Goal: Information Seeking & Learning: Learn about a topic

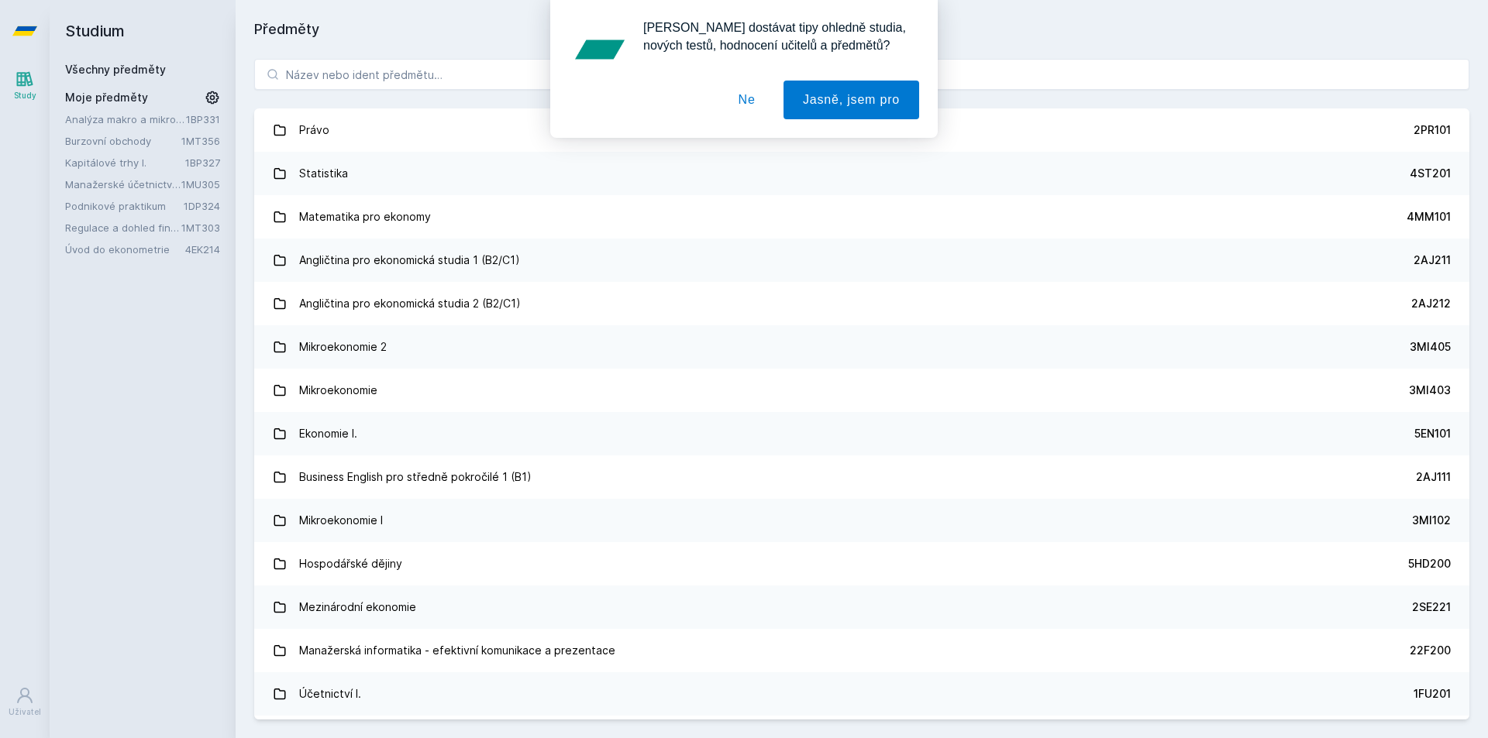
click at [750, 105] on button "Ne" at bounding box center [747, 100] width 56 height 39
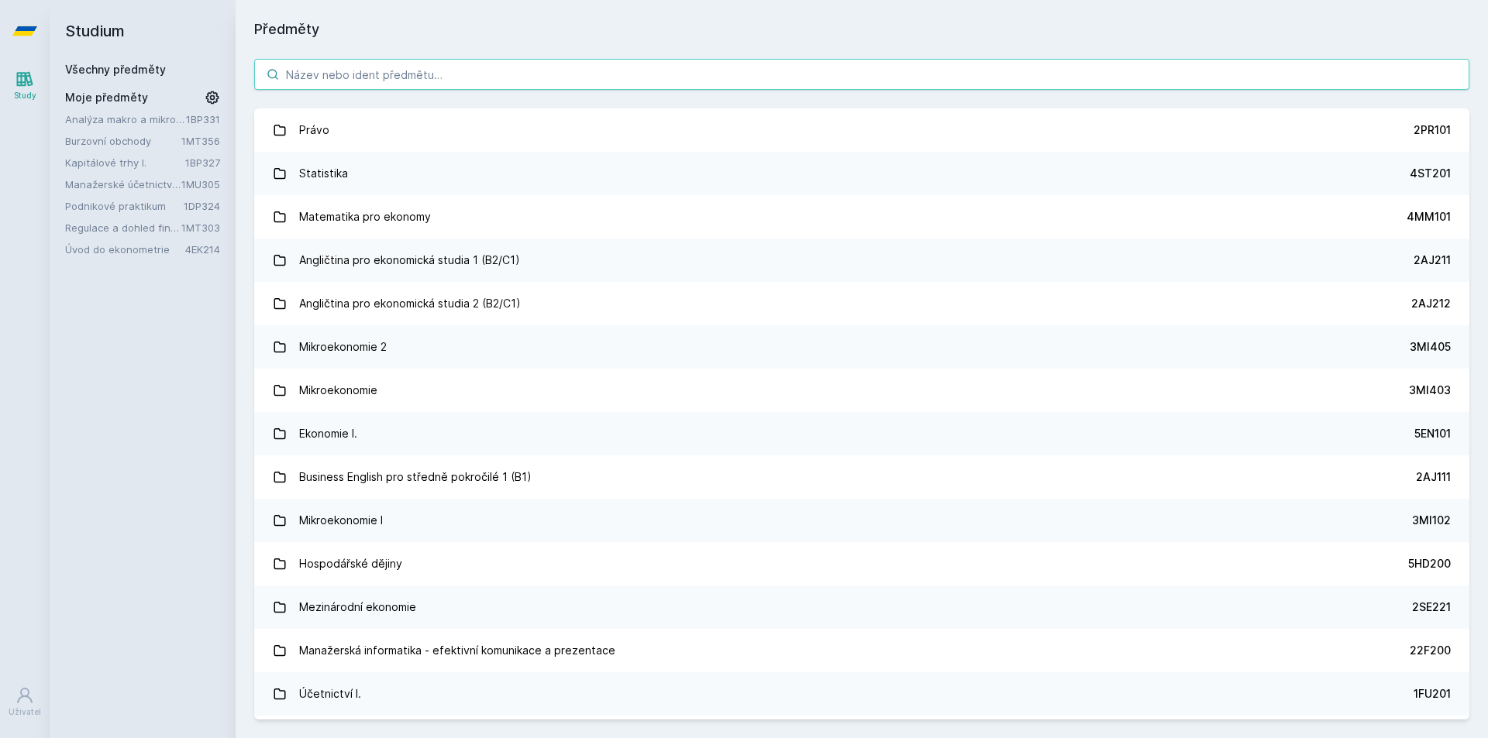
click at [406, 75] on input "search" at bounding box center [861, 74] width 1215 height 31
paste input "2MO500"
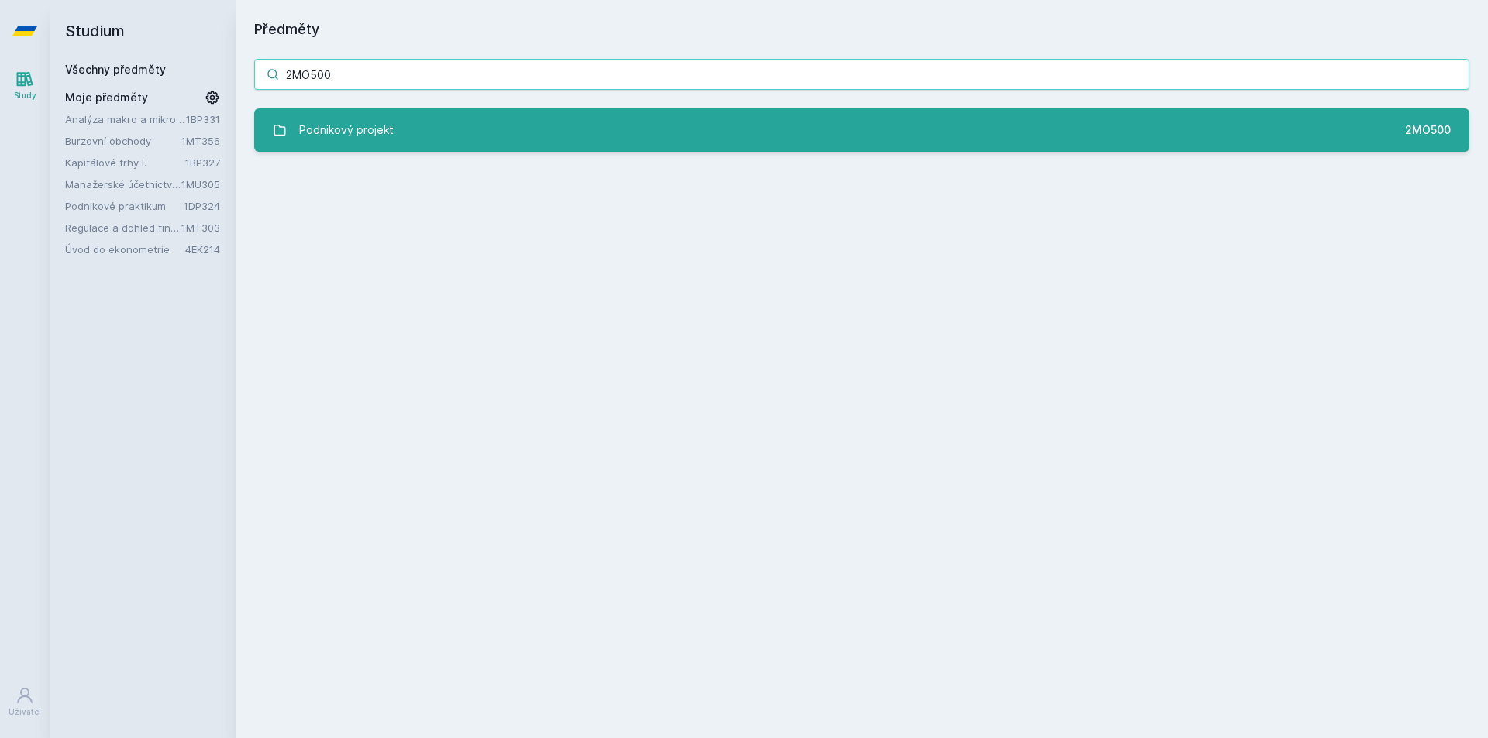
type input "2MO500"
click at [397, 120] on link "Podnikový projekt 2MO500" at bounding box center [861, 129] width 1215 height 43
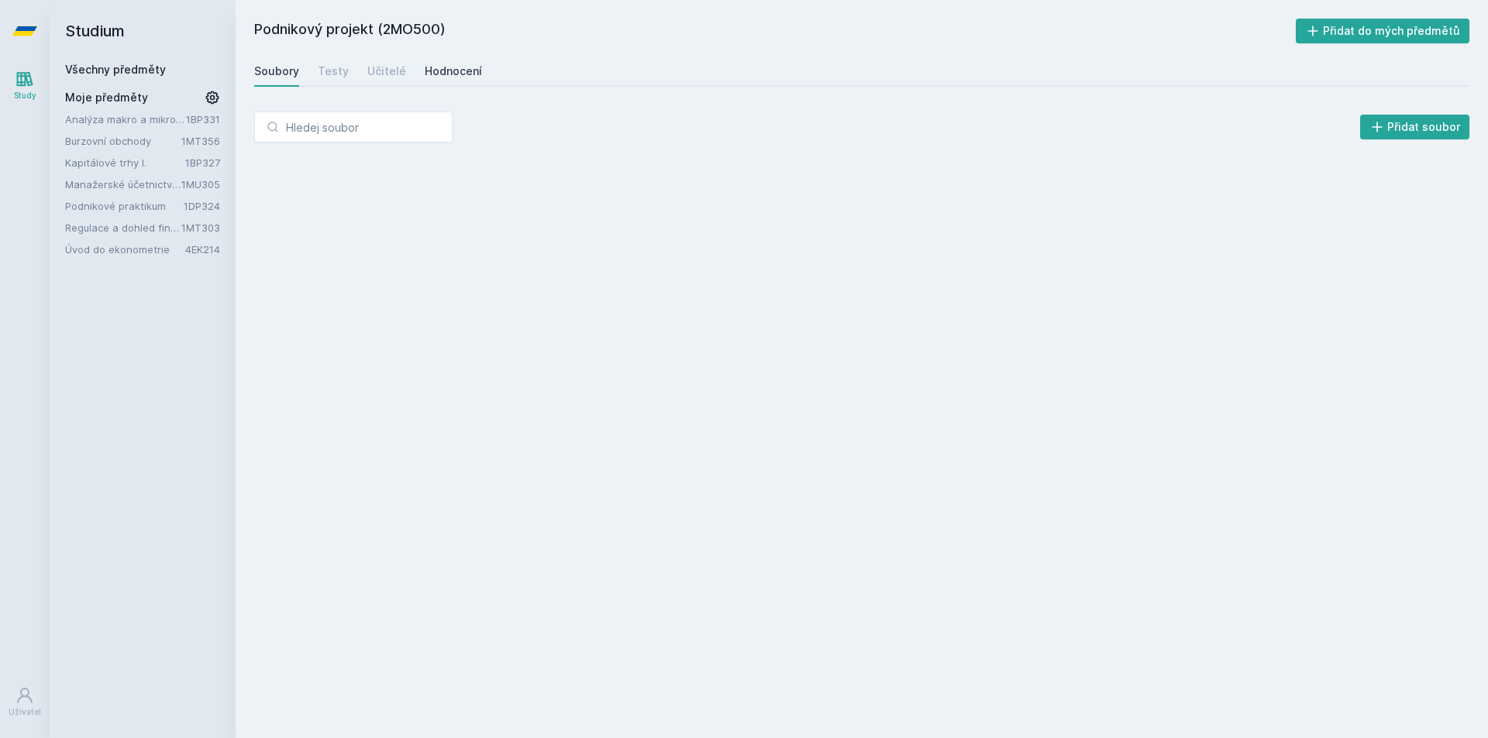
click at [439, 75] on div "Hodnocení" at bounding box center [453, 71] width 57 height 15
click at [600, 90] on div "Podnikový projekt (2MO500) Přidat do mých předmětů Soubory Testy Učitelé Hodnoc…" at bounding box center [861, 369] width 1215 height 701
click at [594, 75] on div "Soubory Testy Učitelé Hodnocení" at bounding box center [861, 71] width 1215 height 31
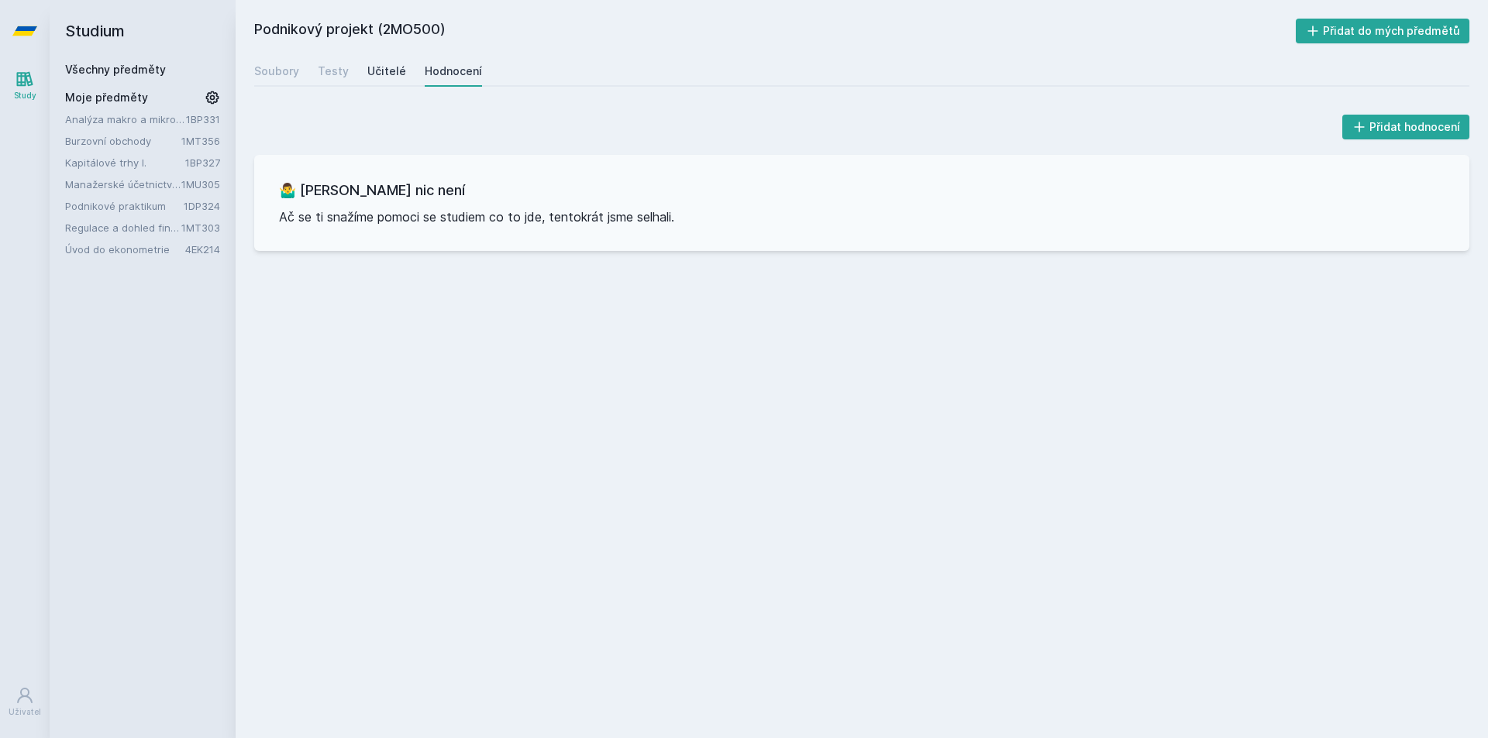
click at [381, 78] on div "Učitelé" at bounding box center [386, 71] width 39 height 15
click at [326, 75] on div "Testy" at bounding box center [333, 71] width 31 height 15
click at [284, 72] on div "Soubory" at bounding box center [276, 71] width 45 height 15
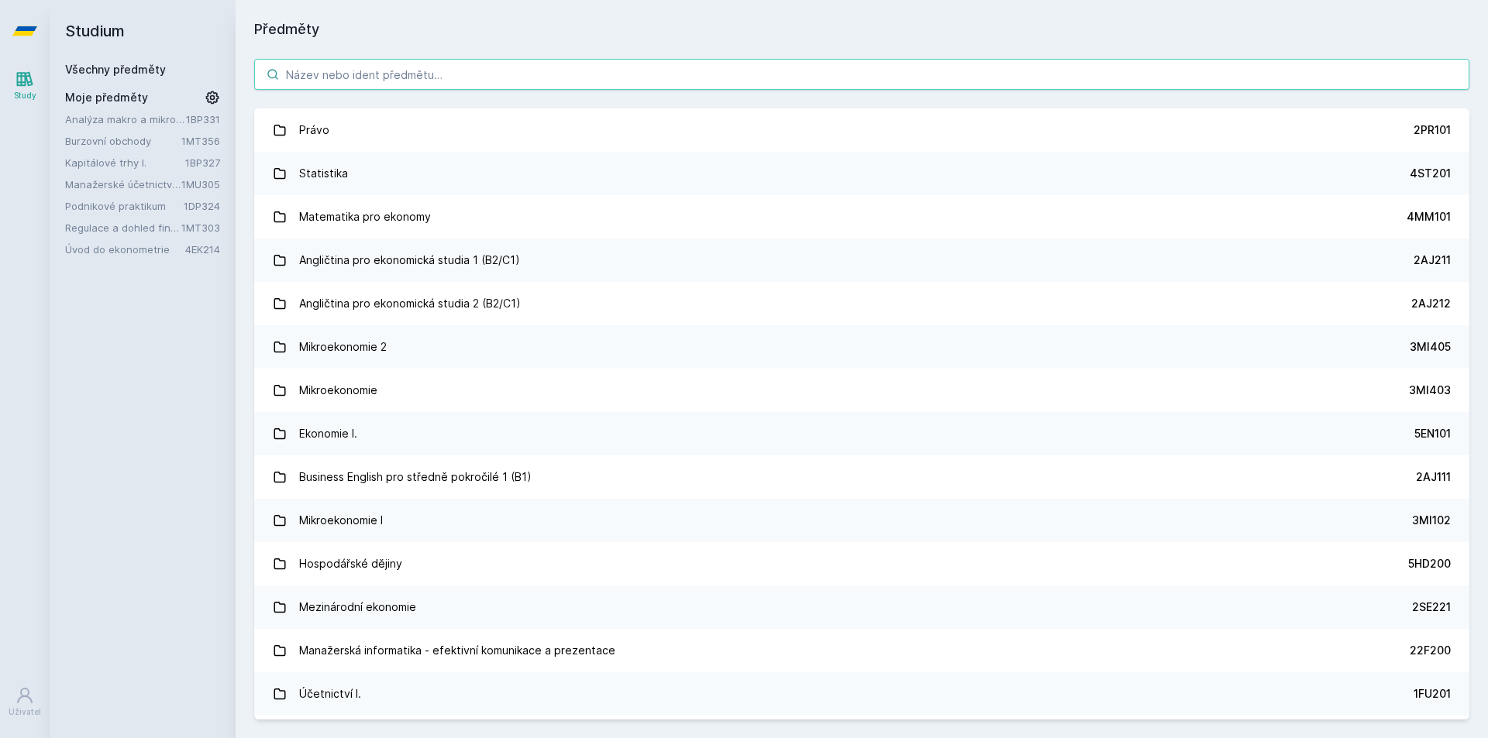
click at [412, 78] on input "search" at bounding box center [861, 74] width 1215 height 31
paste input "1FP403"
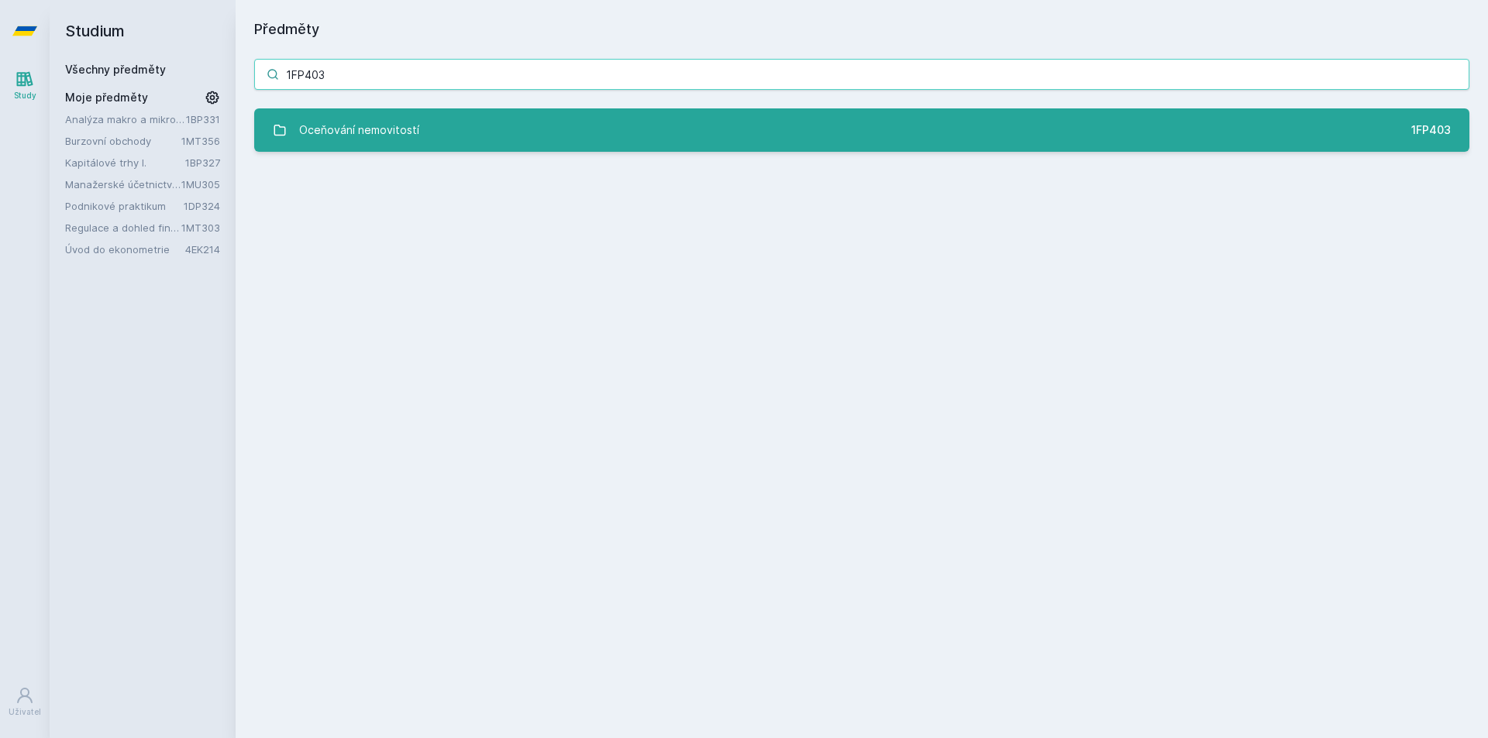
type input "1FP403"
click at [475, 137] on link "Oceňování nemovitostí 1FP403" at bounding box center [861, 129] width 1215 height 43
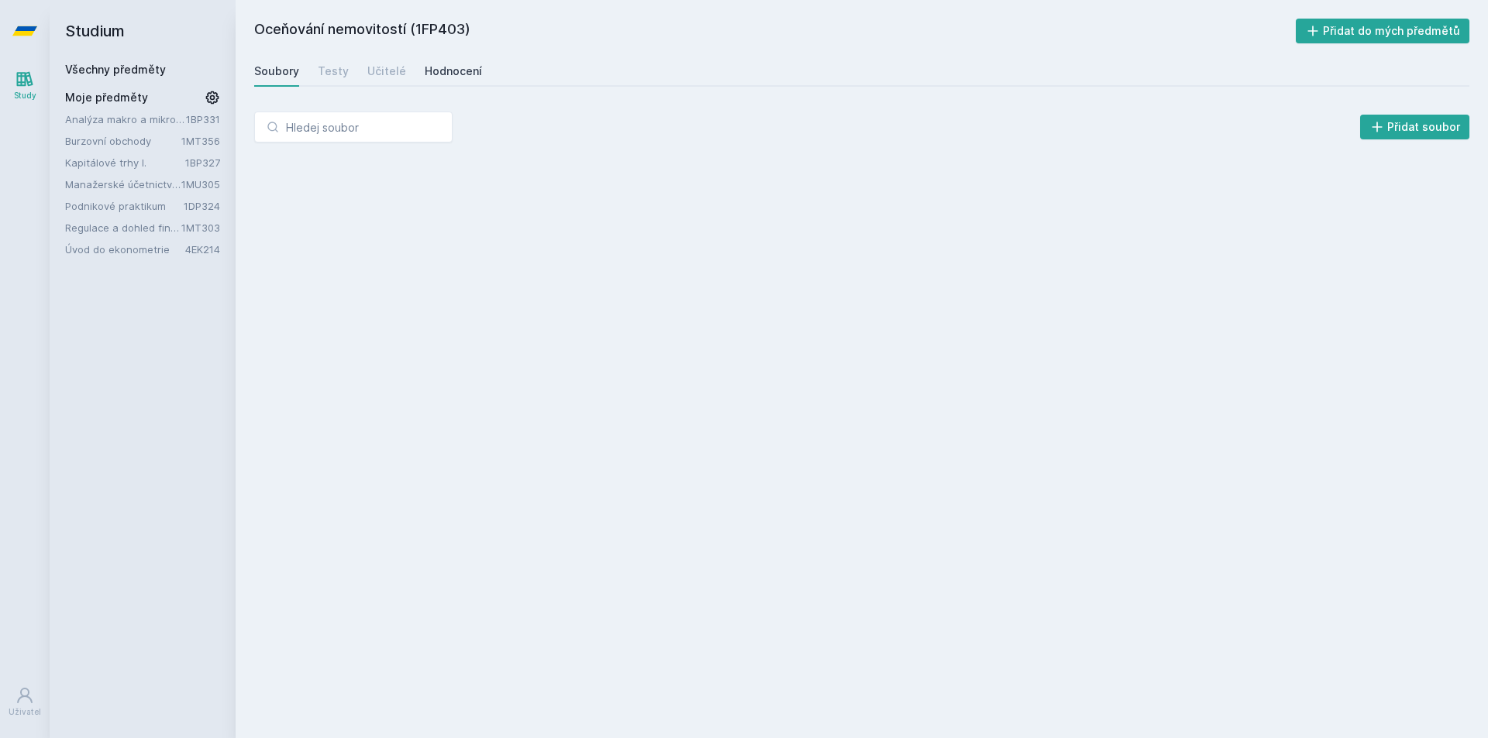
click at [445, 73] on div "Hodnocení" at bounding box center [453, 71] width 57 height 15
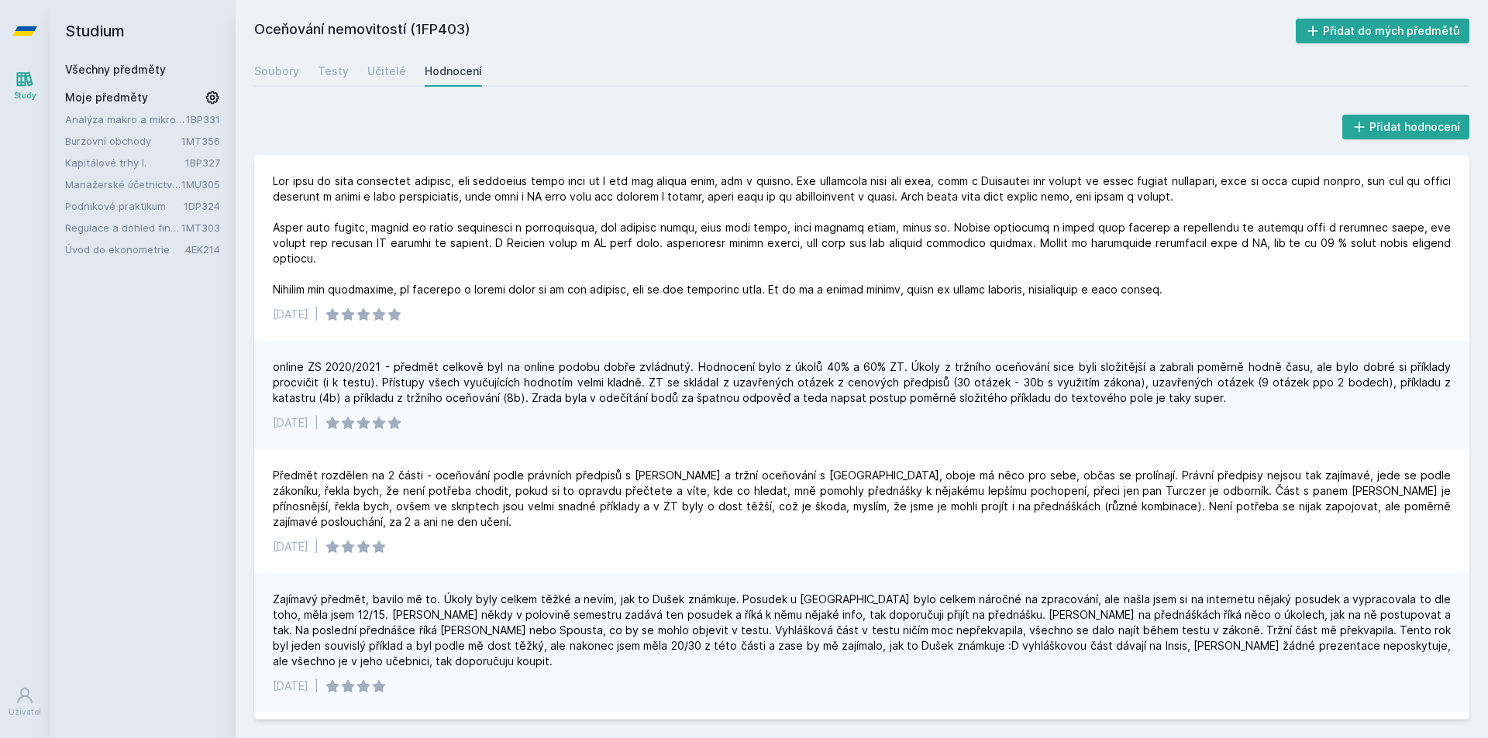
click at [118, 71] on link "Všechny předměty" at bounding box center [115, 69] width 101 height 13
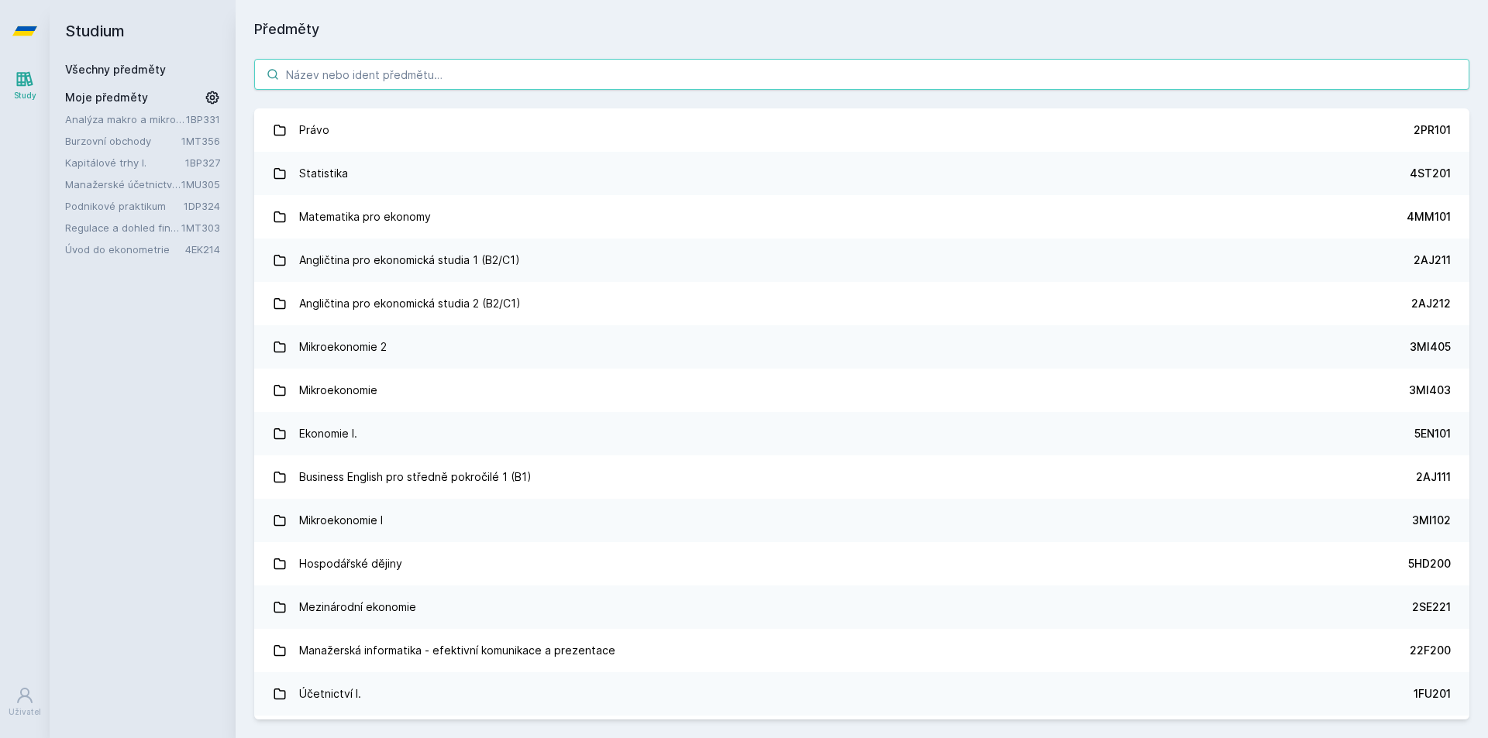
click at [445, 64] on input "search" at bounding box center [861, 74] width 1215 height 31
paste input "1FP405"
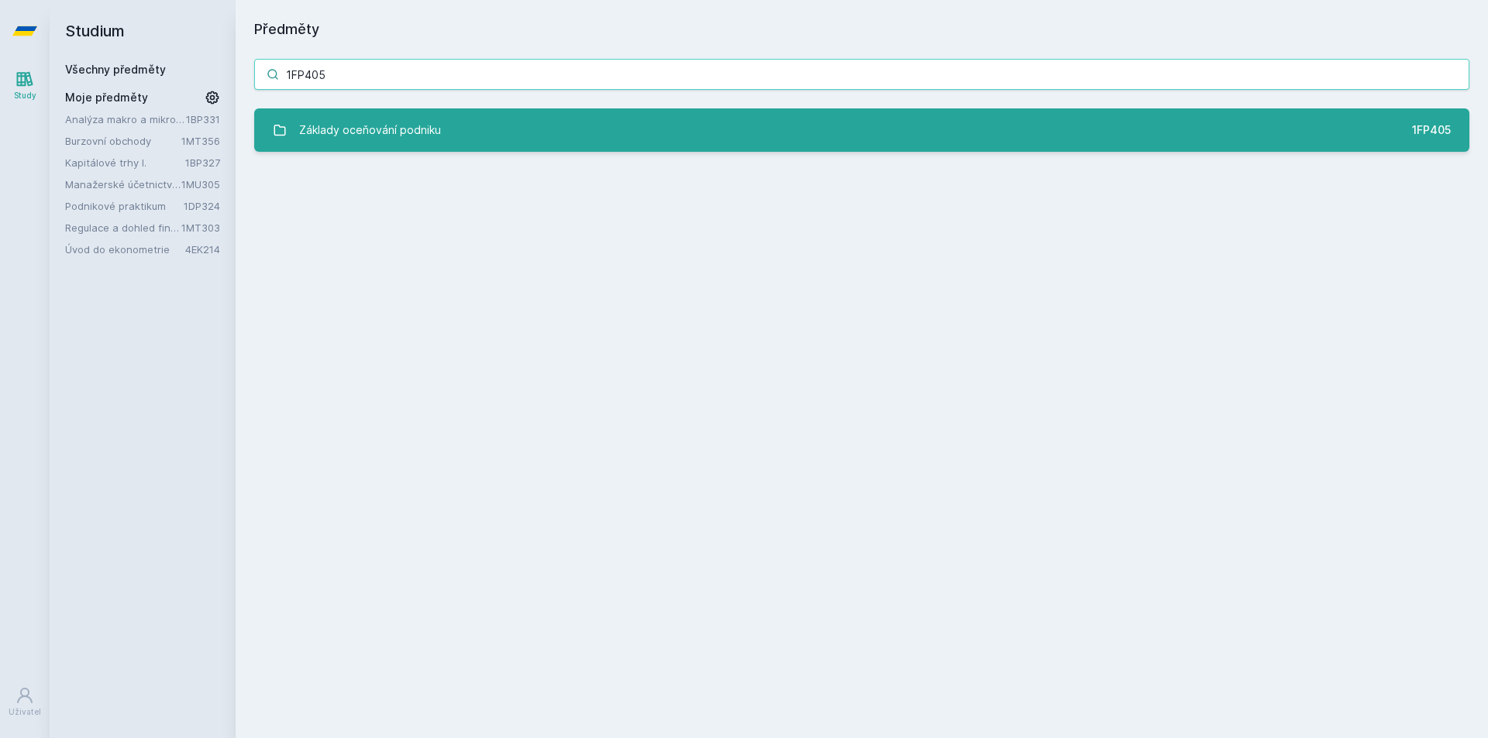
type input "1FP405"
click at [425, 117] on div "Základy oceňování podniku" at bounding box center [370, 130] width 142 height 31
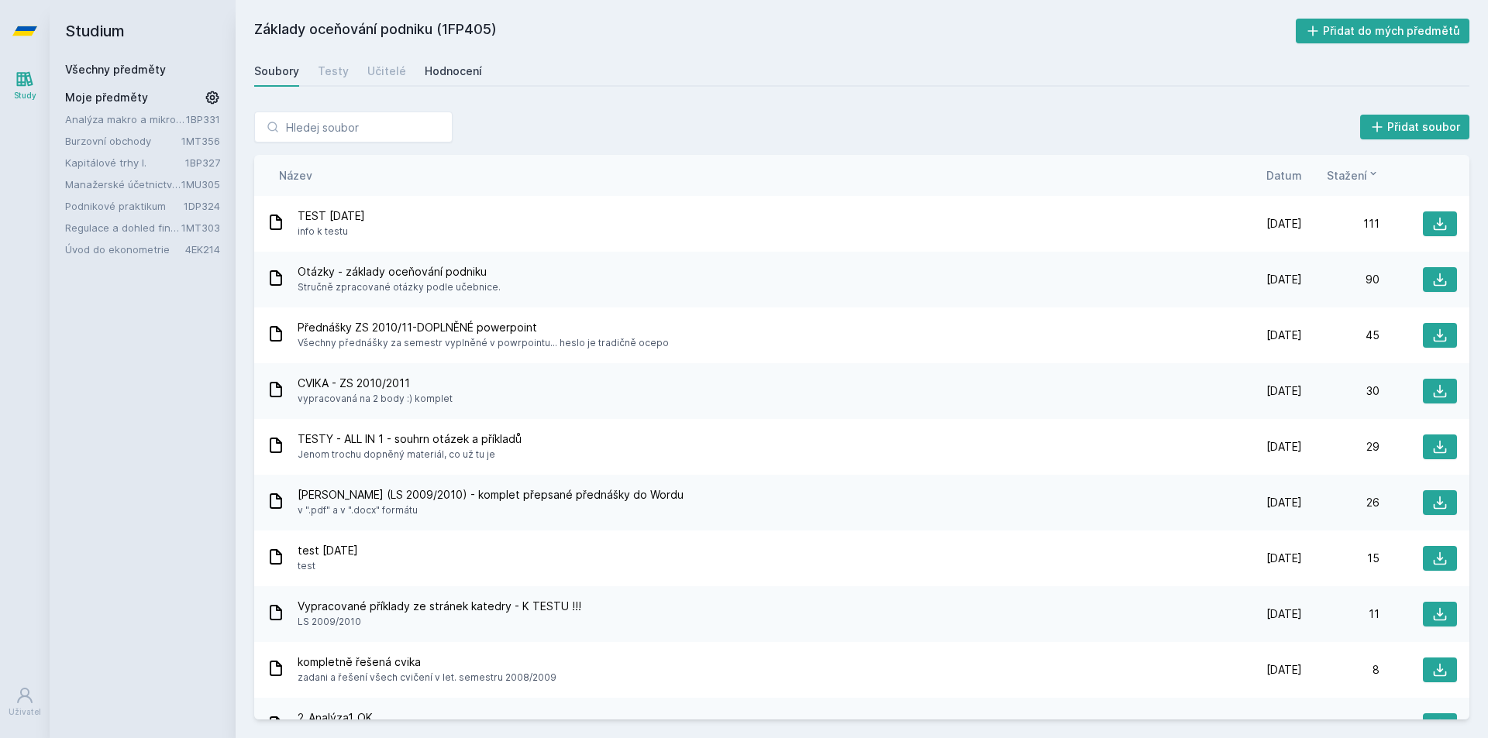
click at [464, 77] on div "Hodnocení" at bounding box center [453, 71] width 57 height 15
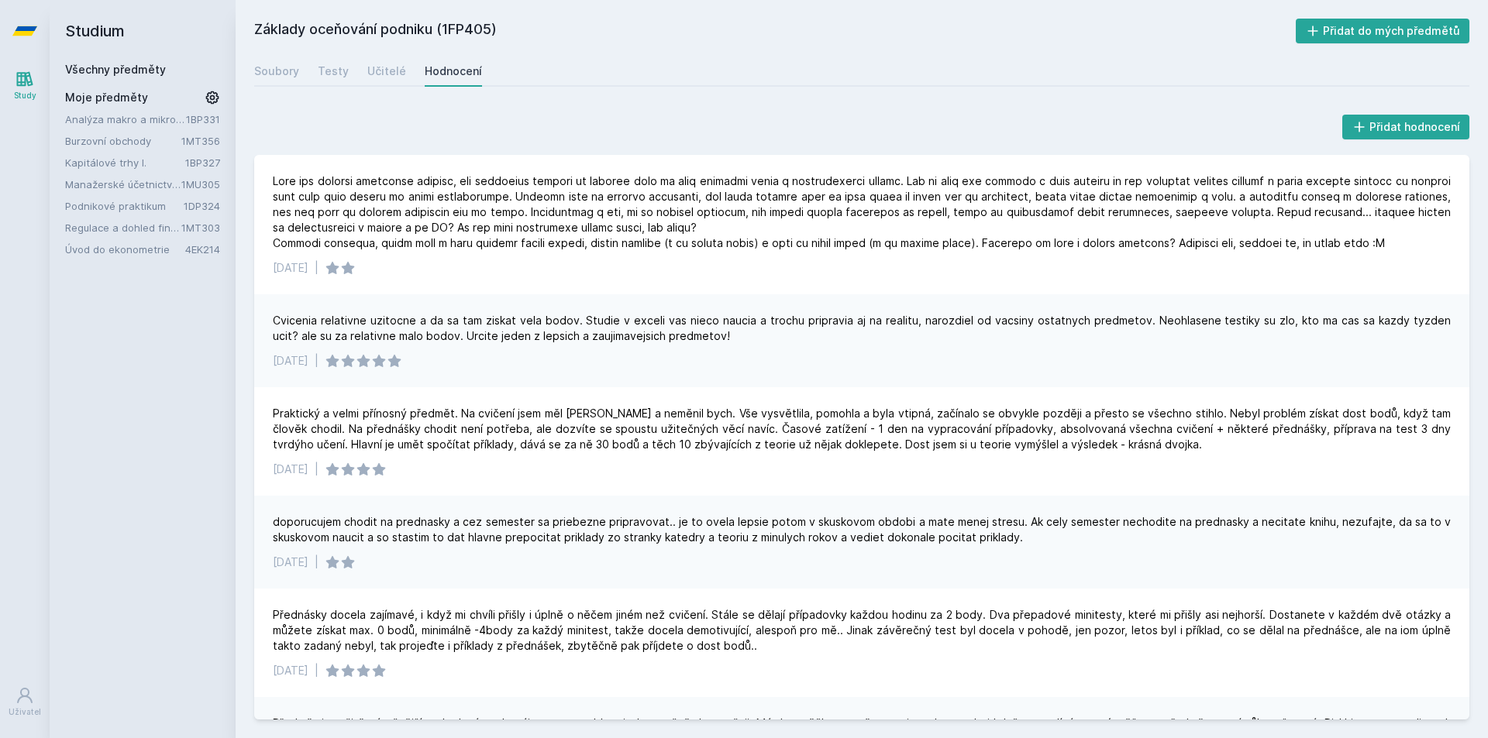
click at [123, 71] on link "Všechny předměty" at bounding box center [115, 69] width 101 height 13
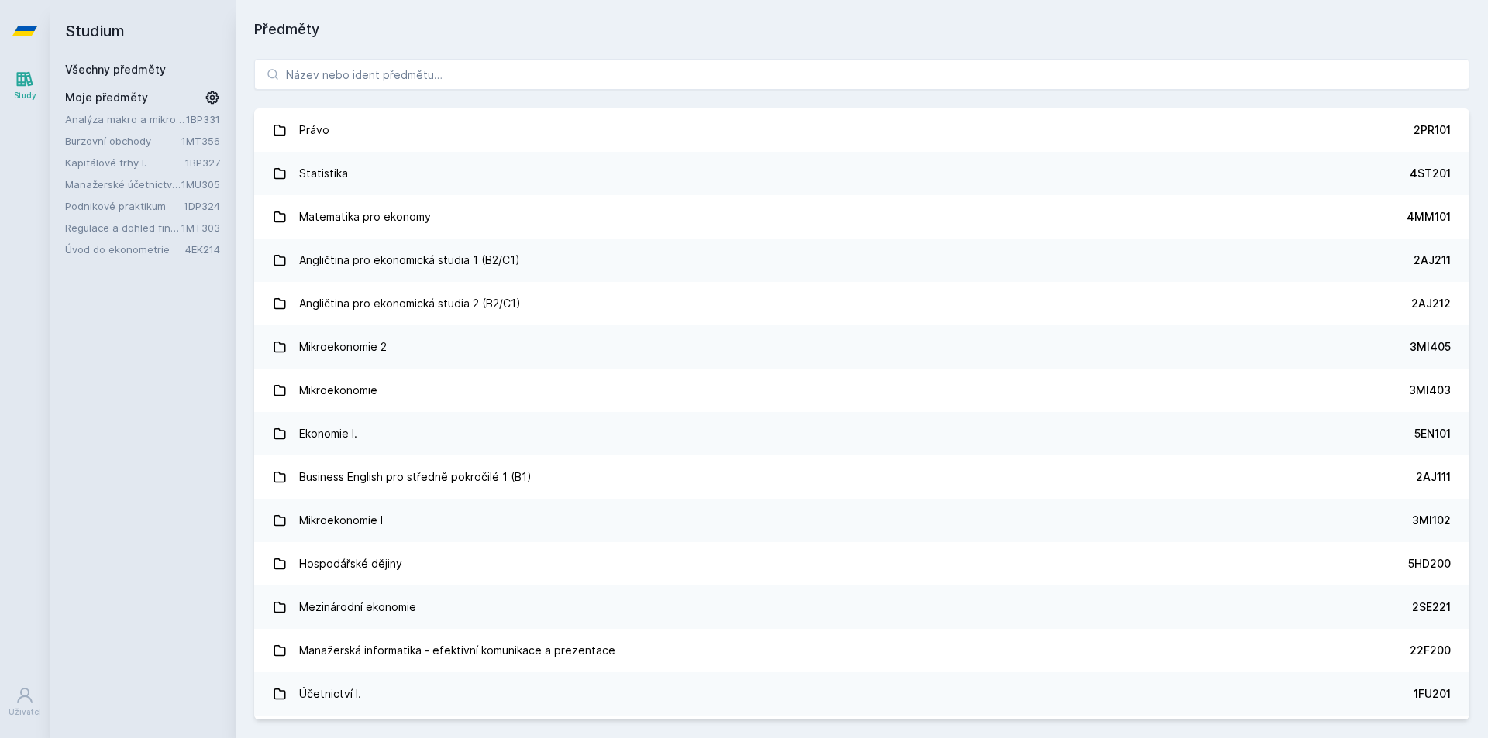
drag, startPoint x: 739, startPoint y: 12, endPoint x: 724, endPoint y: 14, distance: 14.9
drag, startPoint x: 724, startPoint y: 14, endPoint x: 697, endPoint y: 12, distance: 27.9
click at [690, 15] on div "Předměty Právo 2PR101 Statistika 4ST201 Matematika pro ekonomy 4MM101 Angličtin…" at bounding box center [862, 369] width 1252 height 738
click at [328, 58] on div "Právo 2PR101 Statistika 4ST201 Matematika pro ekonomy 4MM101 Angličtina pro eko…" at bounding box center [862, 389] width 1252 height 698
click at [328, 66] on input "search" at bounding box center [861, 74] width 1215 height 31
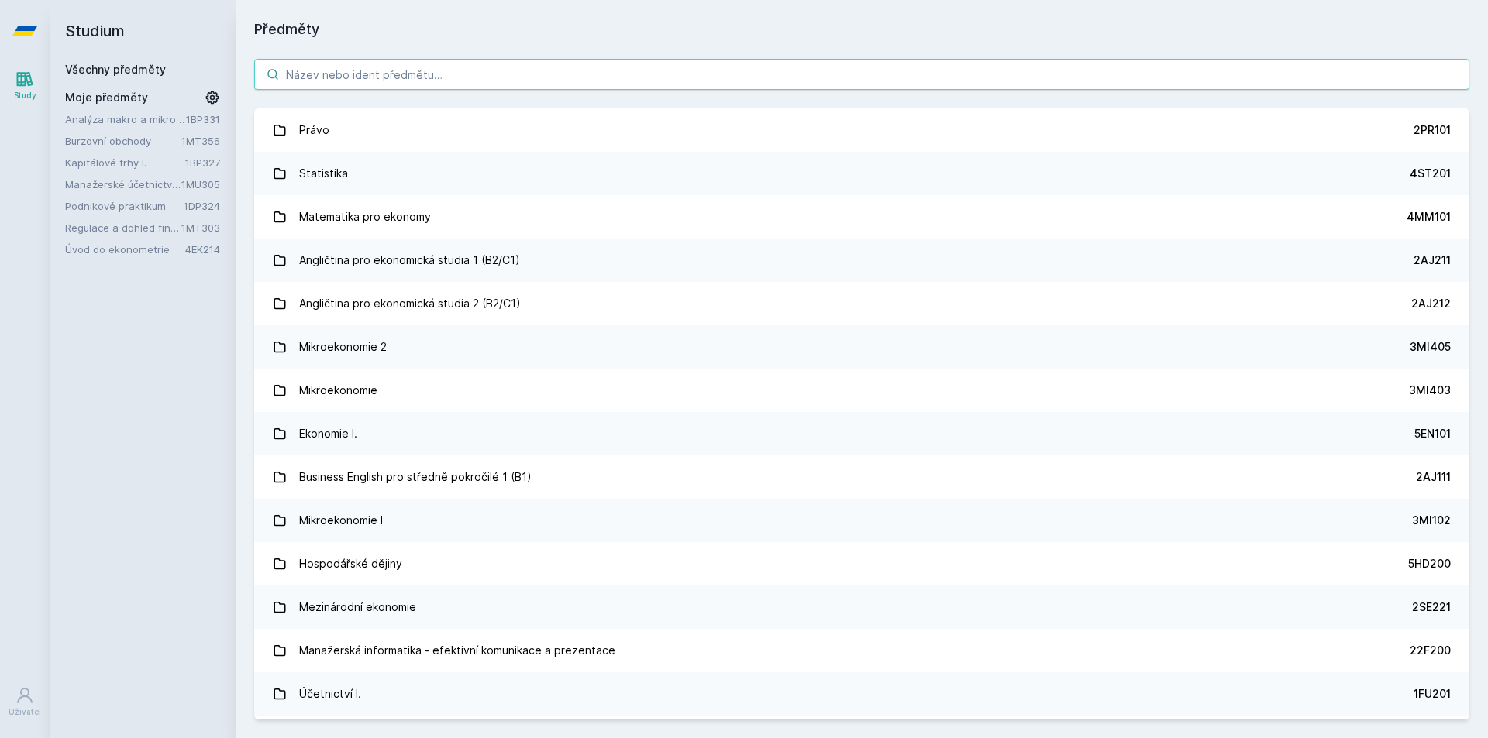
paste input "4ST450"
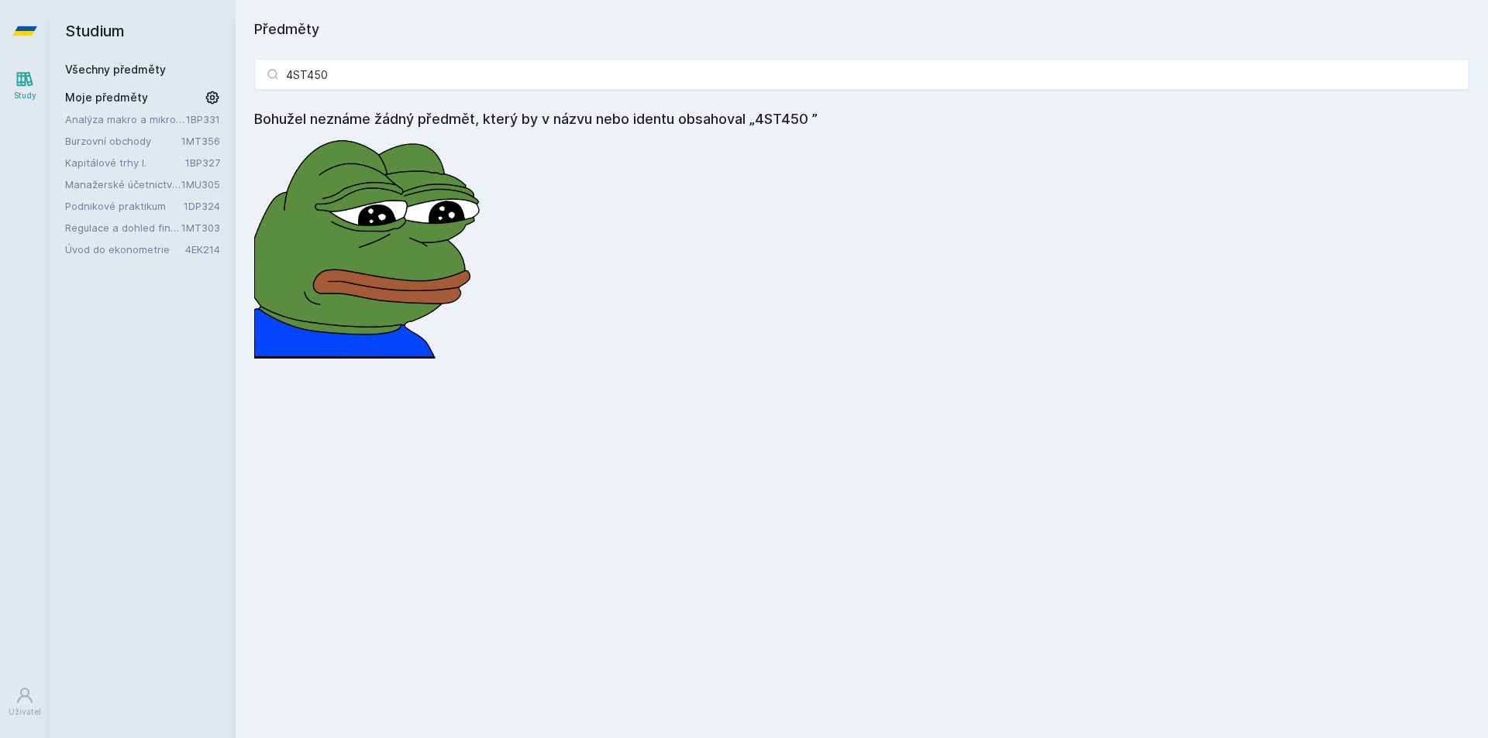
click at [511, 40] on div "Předměty 4ST450 Bohužel neznáme žádný předmět, který by v názvu nebo identu obs…" at bounding box center [861, 369] width 1215 height 701
drag, startPoint x: 366, startPoint y: 77, endPoint x: 220, endPoint y: 81, distance: 146.5
click at [223, 77] on div "Studium Všechny předměty Moje předměty Analýza makro a mikrofinančních dat 1BP3…" at bounding box center [769, 369] width 1438 height 738
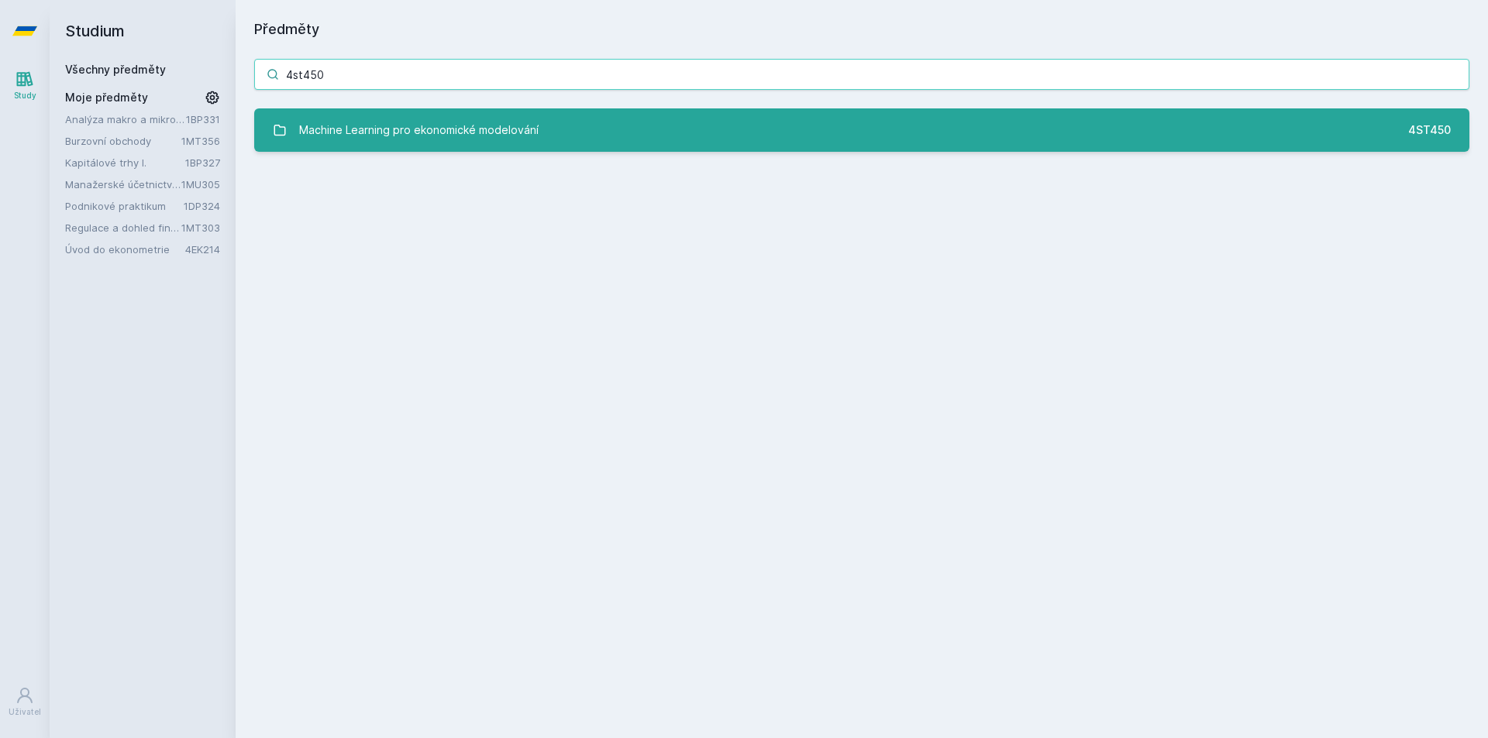
type input "4st450"
click at [542, 145] on link "Machine Learning pro ekonomické modelování 4ST450" at bounding box center [861, 129] width 1215 height 43
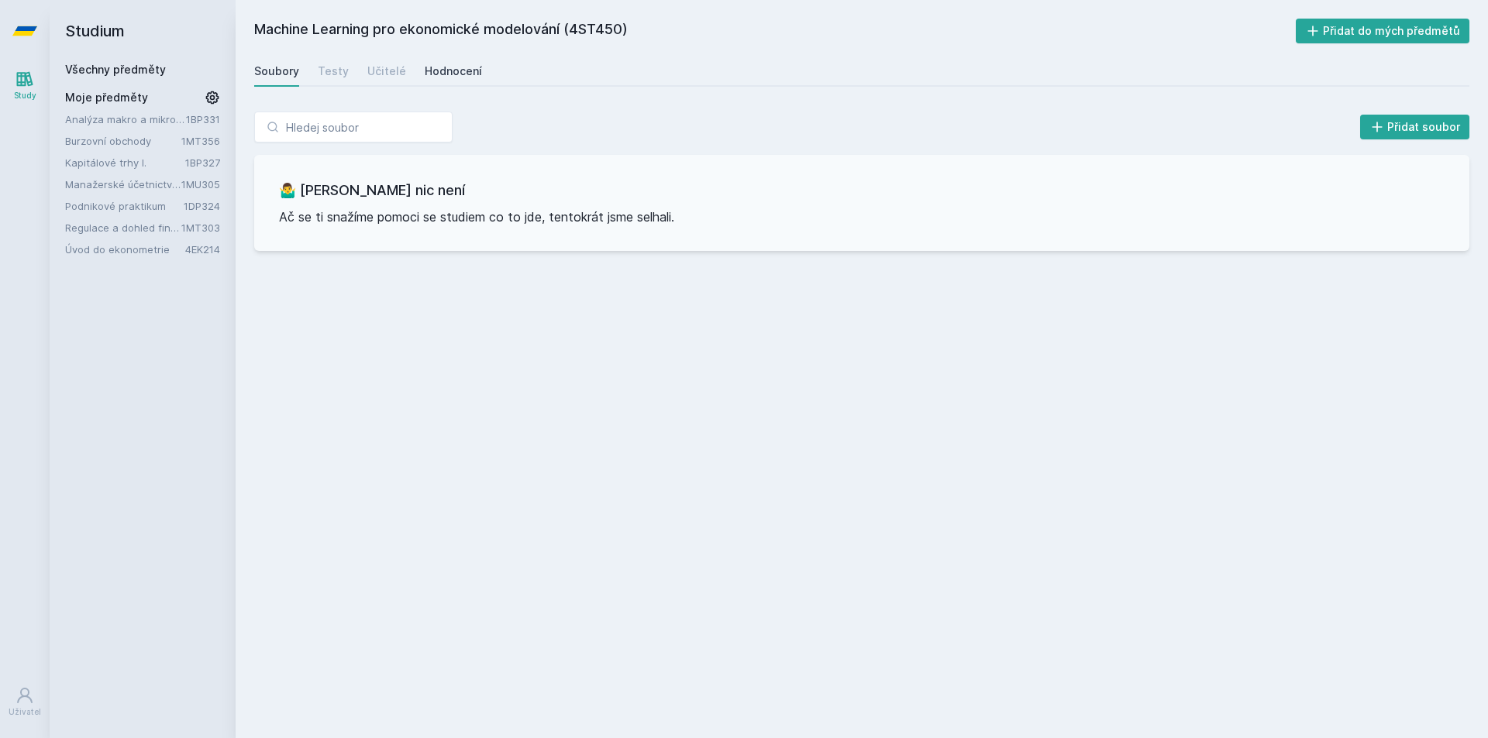
click at [436, 77] on div "Hodnocení" at bounding box center [453, 71] width 57 height 15
